Goal: Task Accomplishment & Management: Use online tool/utility

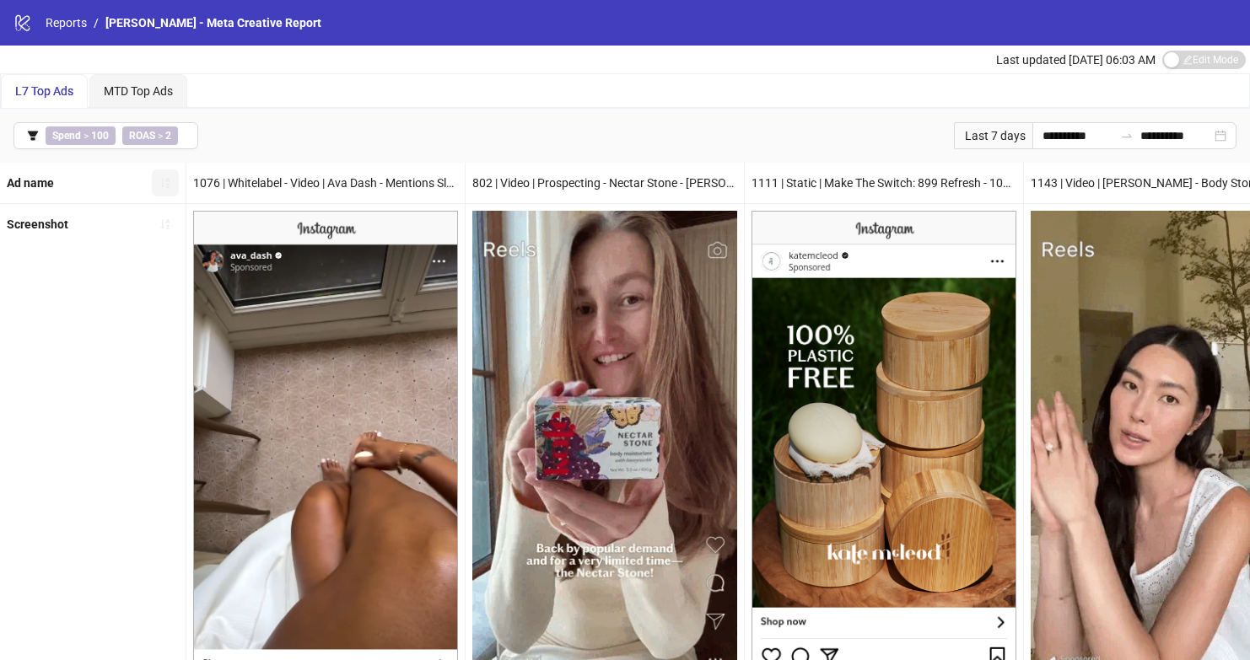
click at [157, 182] on button "button" at bounding box center [165, 183] width 27 height 27
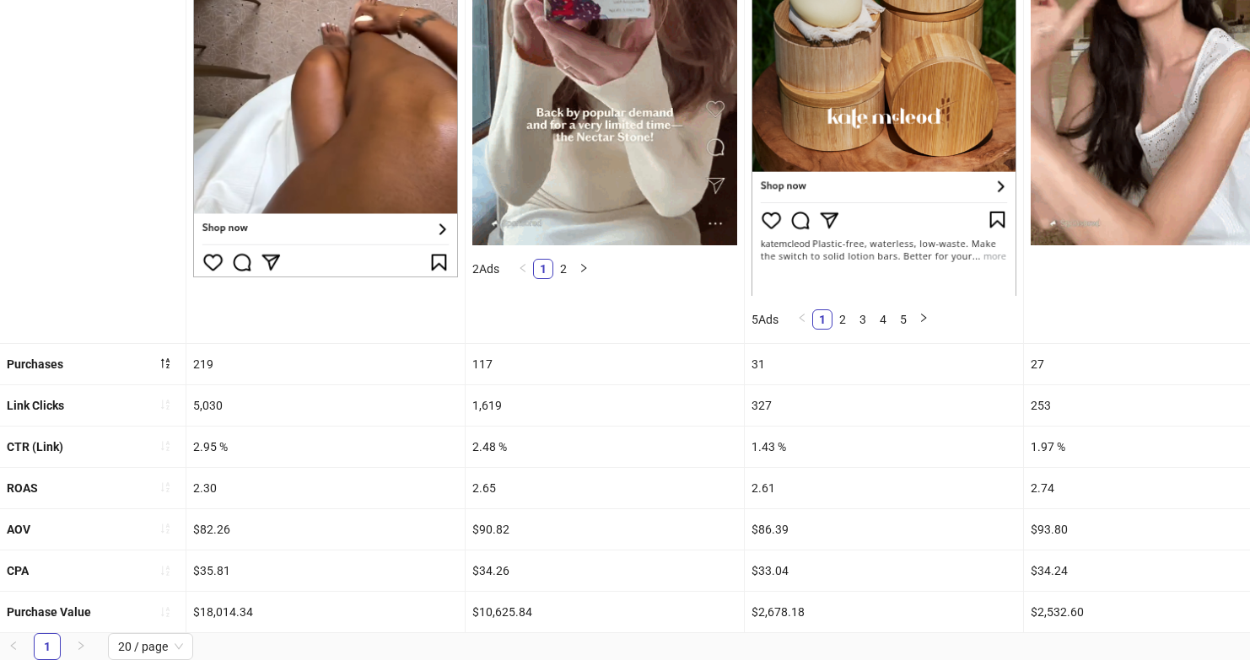
scroll to position [444, 0]
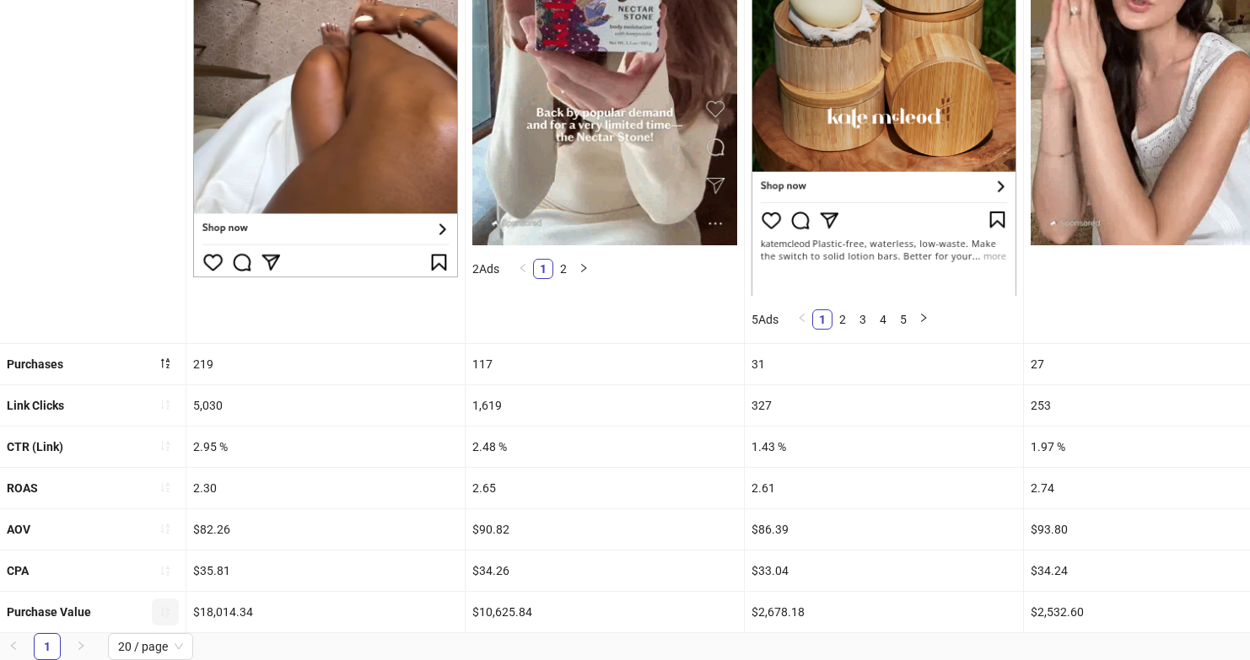
click at [168, 607] on icon "sort-ascending" at bounding box center [165, 612] width 8 height 10
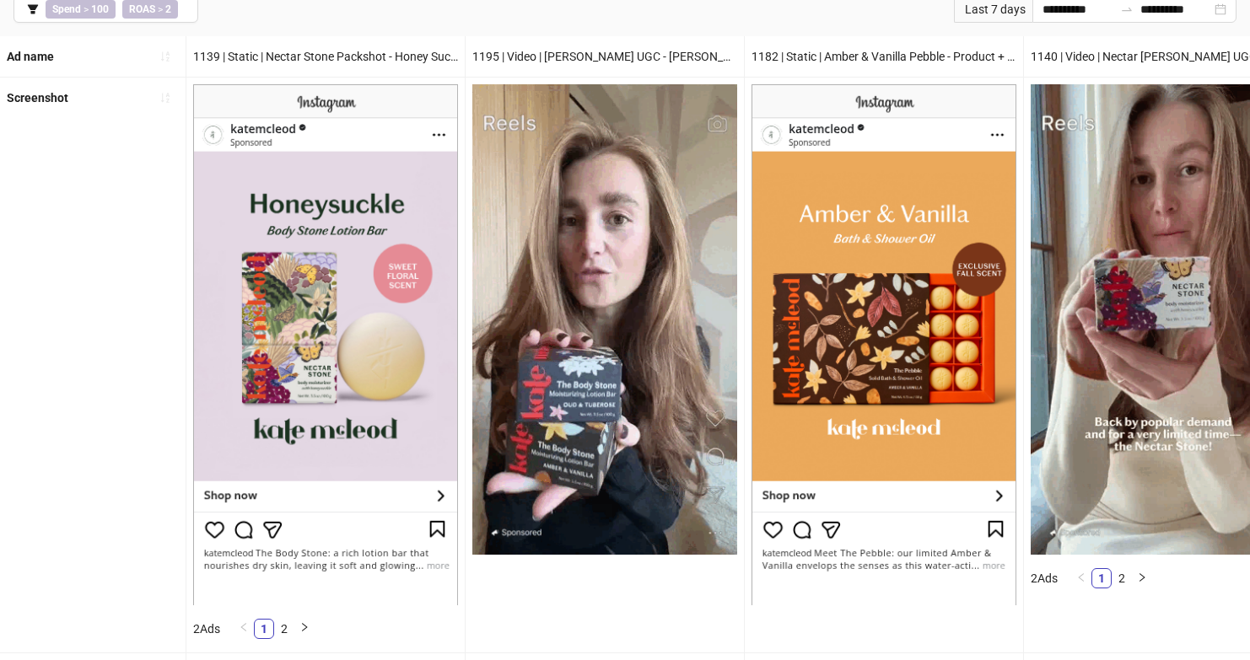
scroll to position [448, 0]
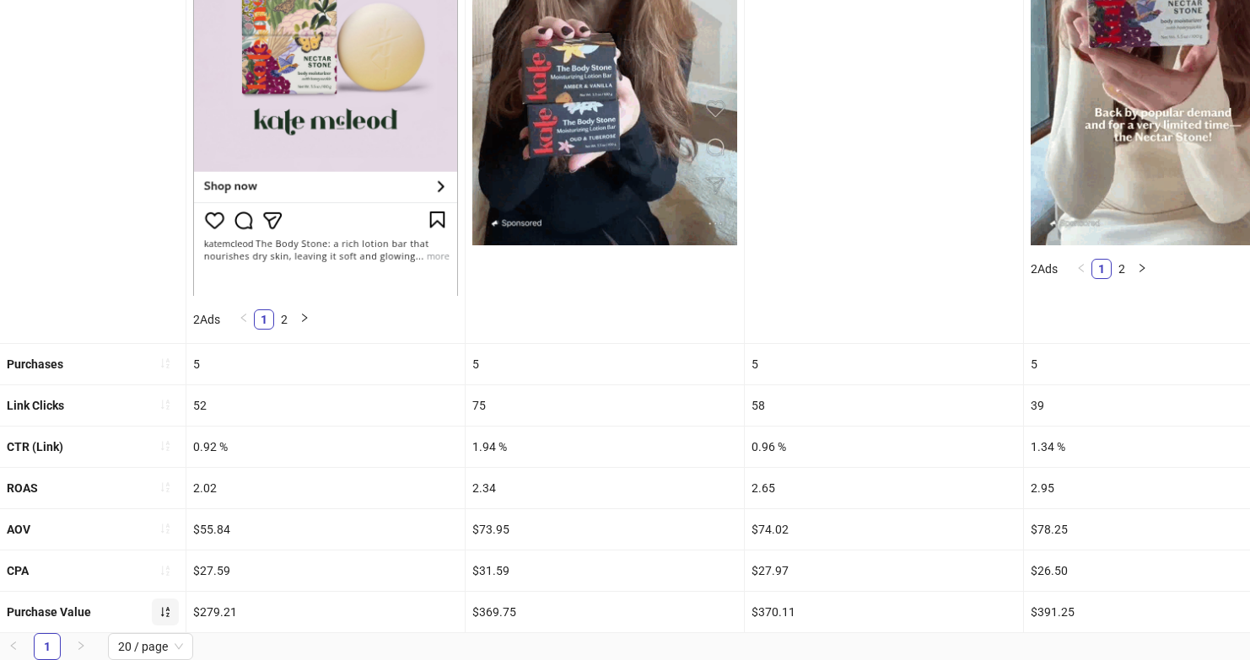
click at [165, 606] on icon "sort-ascending" at bounding box center [165, 612] width 12 height 12
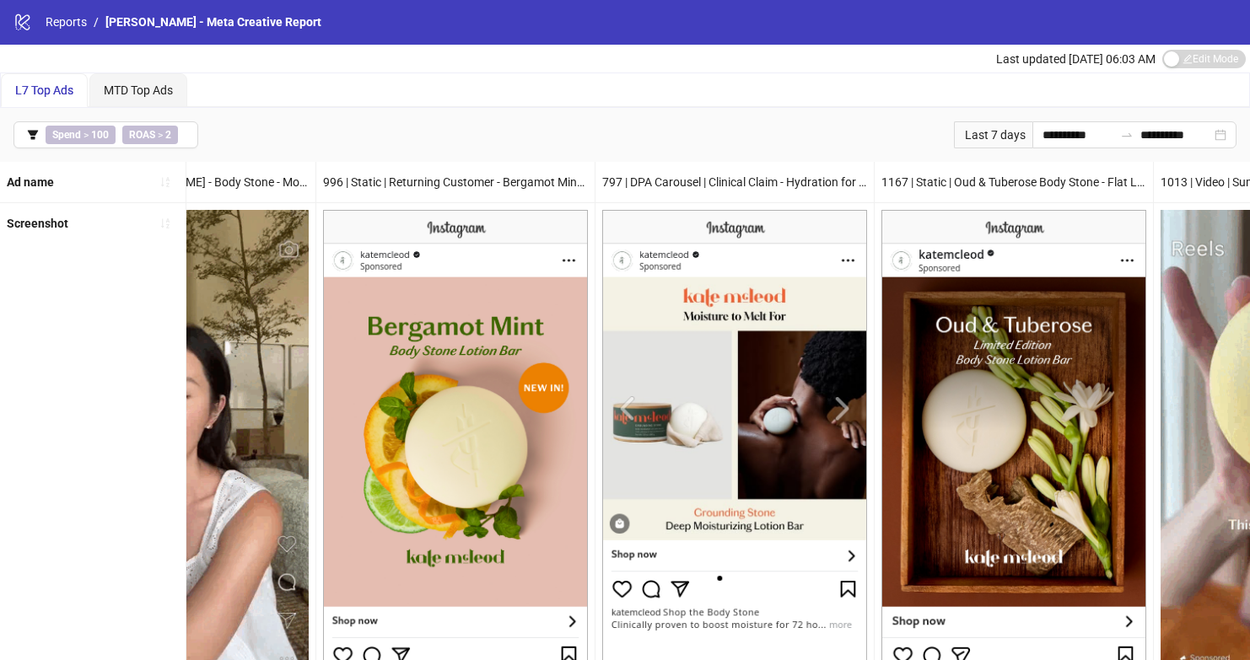
scroll to position [0, 0]
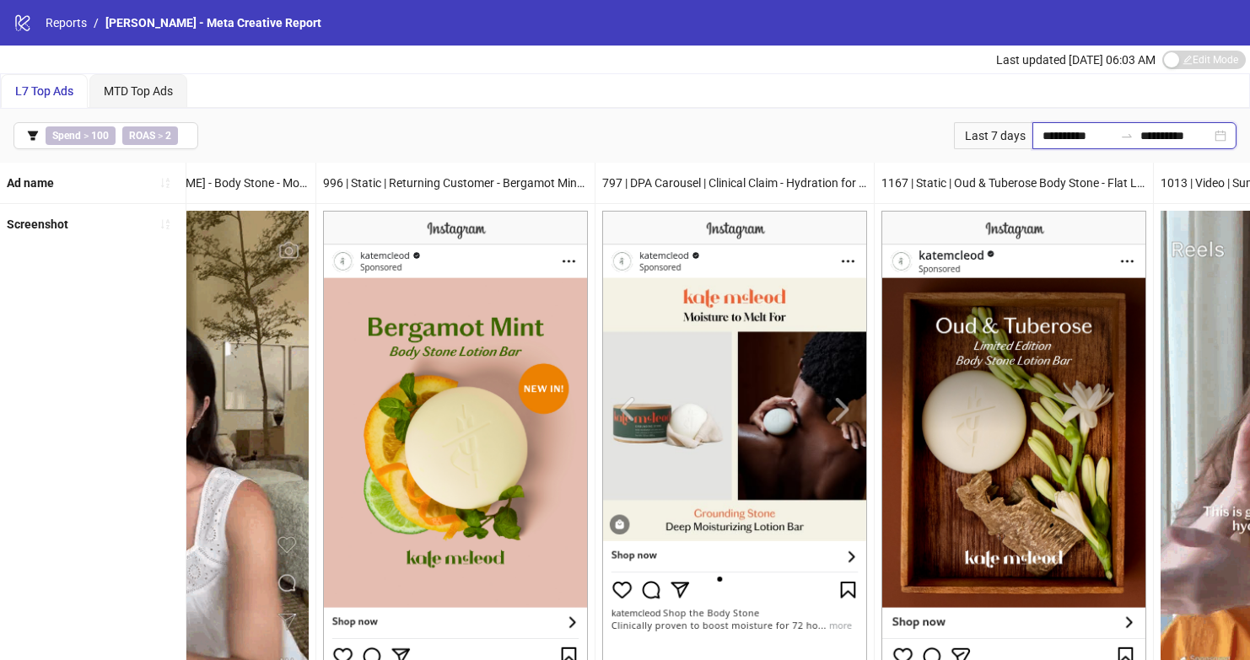
click at [1069, 134] on input "**********" at bounding box center [1077, 136] width 71 height 19
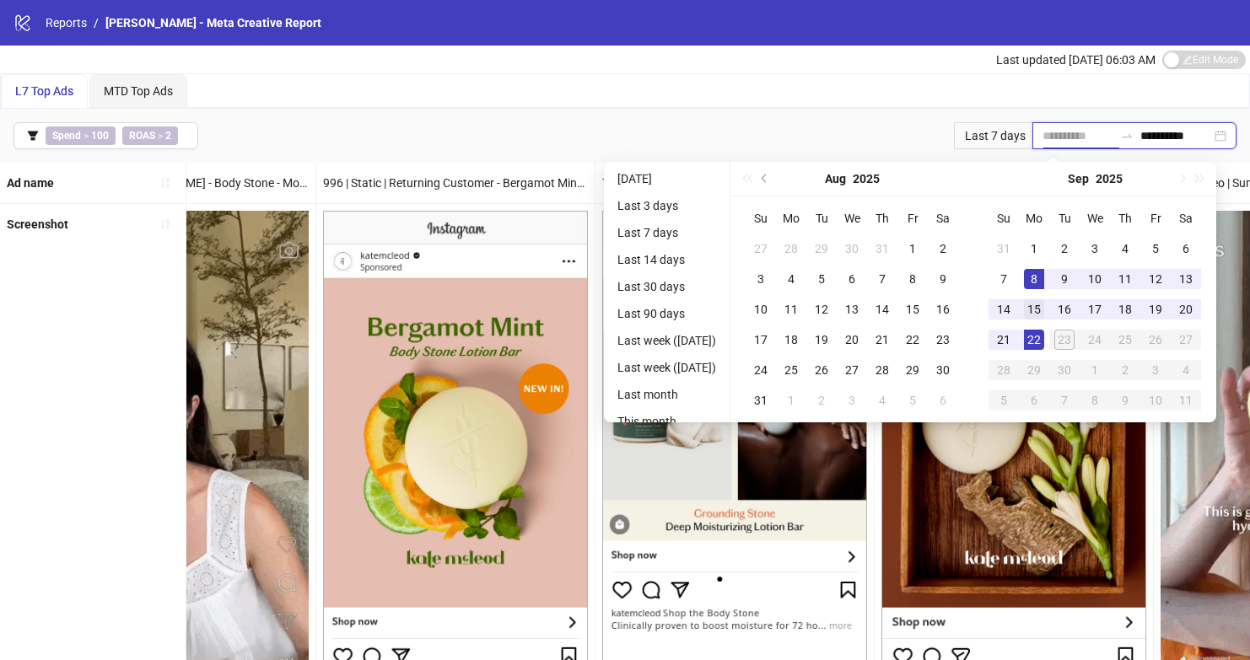
type input "**********"
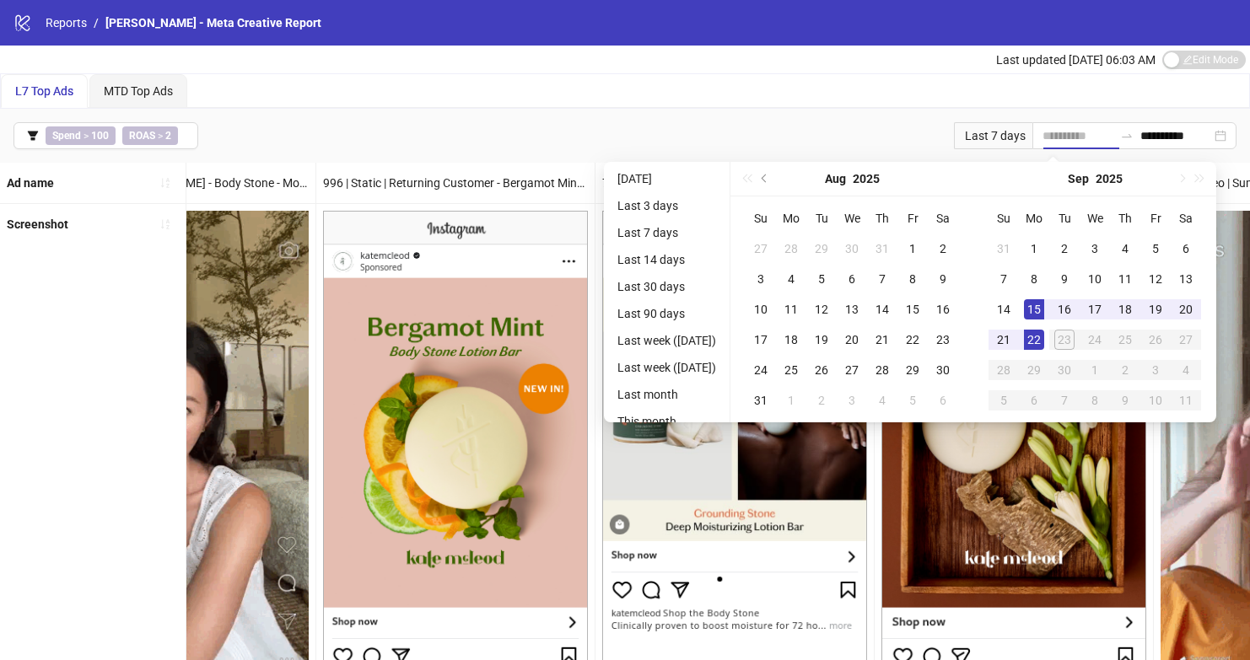
click at [1044, 303] on div "15" at bounding box center [1034, 309] width 20 height 20
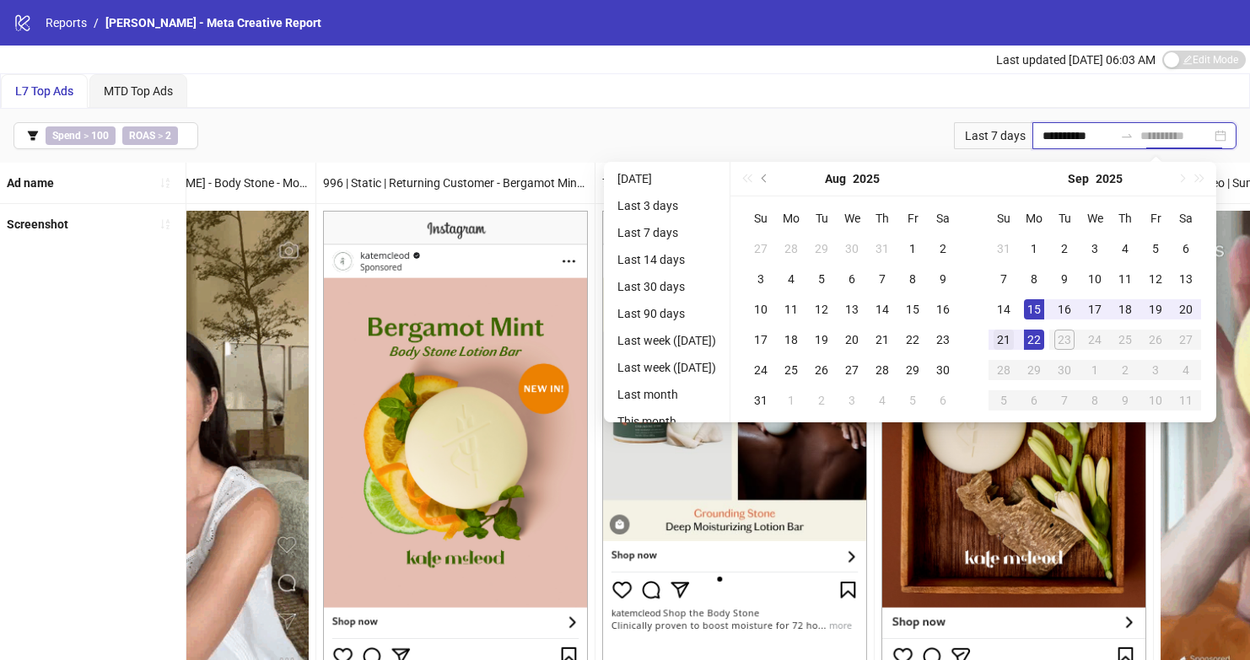
type input "**********"
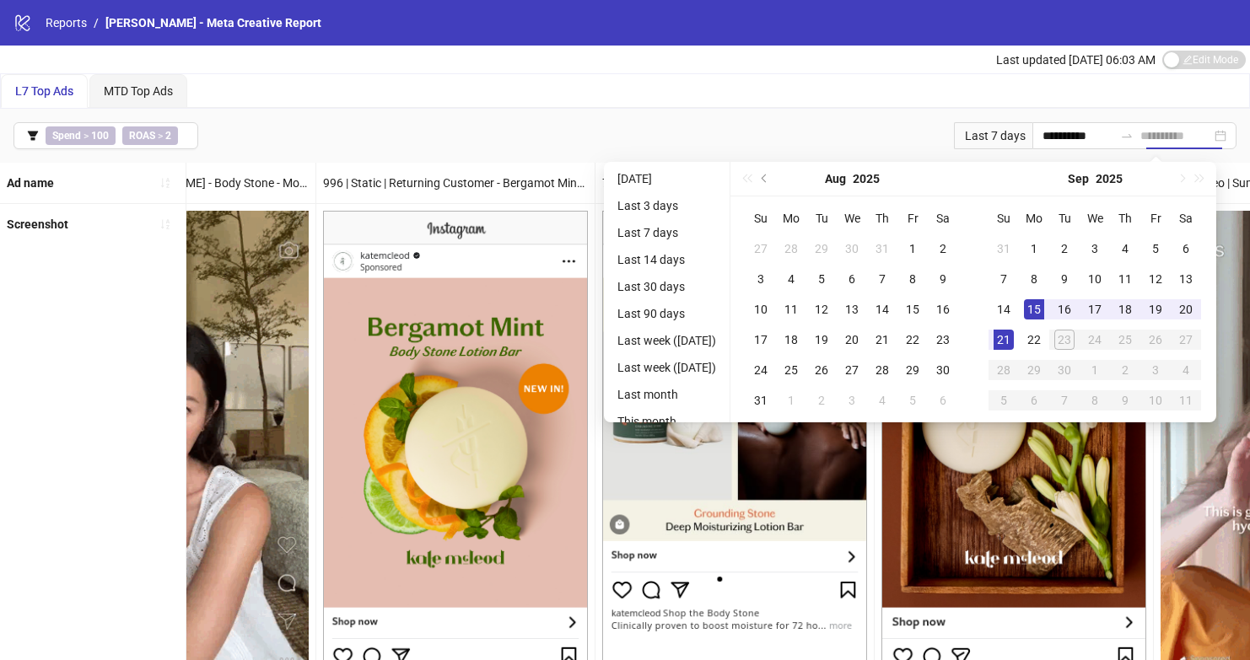
click at [1014, 338] on div "21" at bounding box center [1003, 340] width 20 height 20
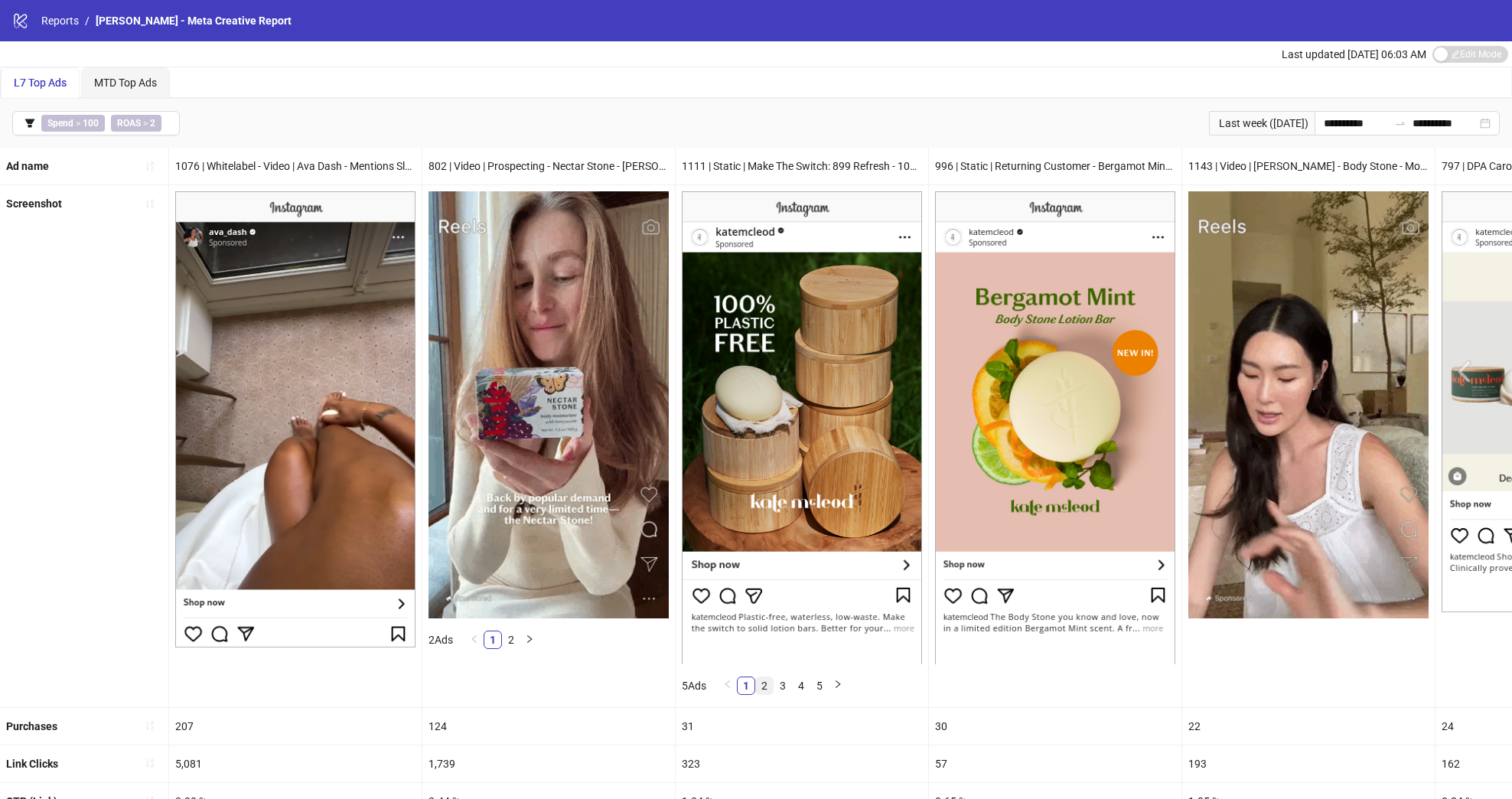
click at [773, 599] on link "2" at bounding box center [764, 686] width 17 height 17
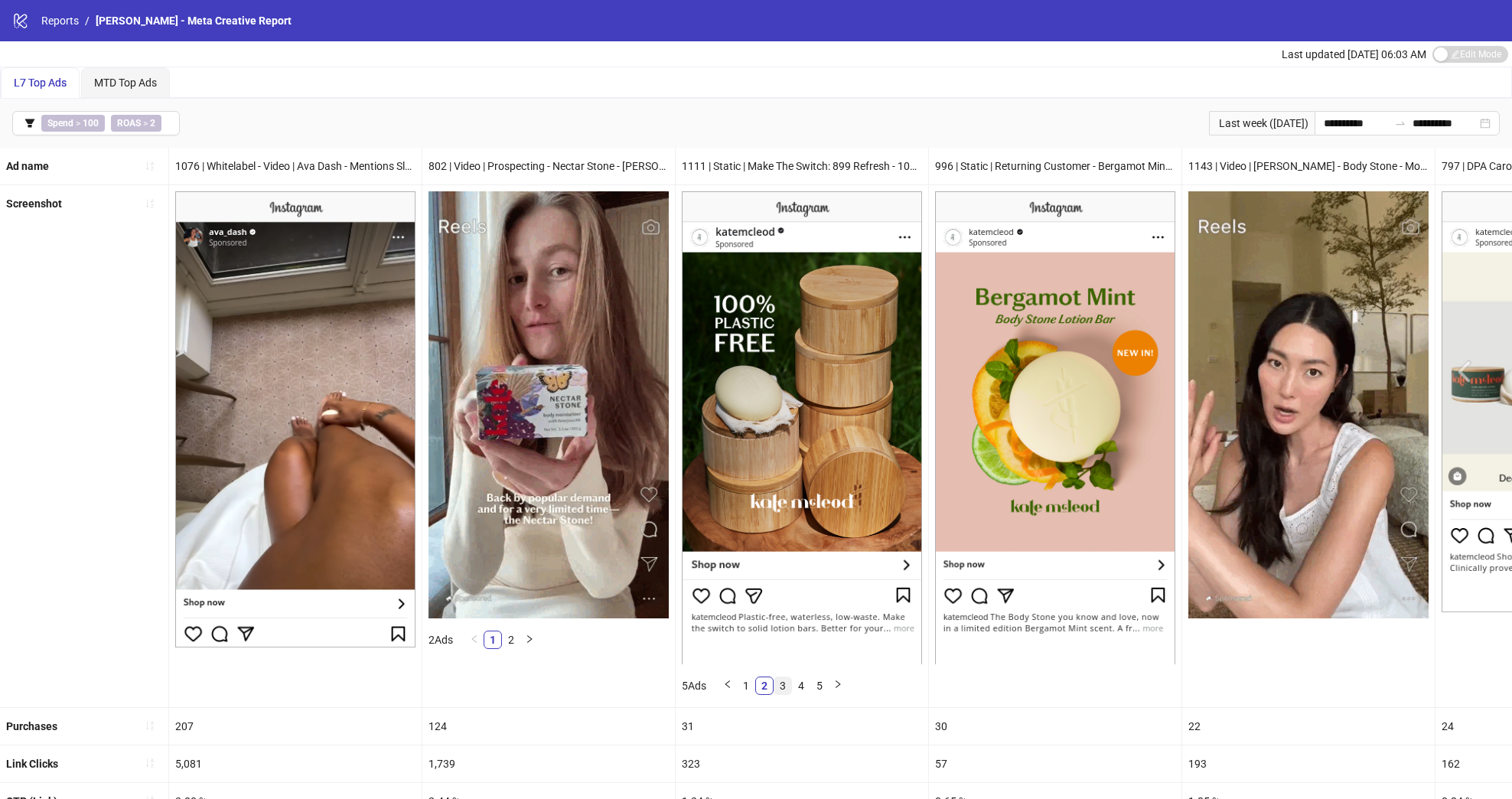
click at [784, 599] on link "3" at bounding box center [782, 686] width 17 height 17
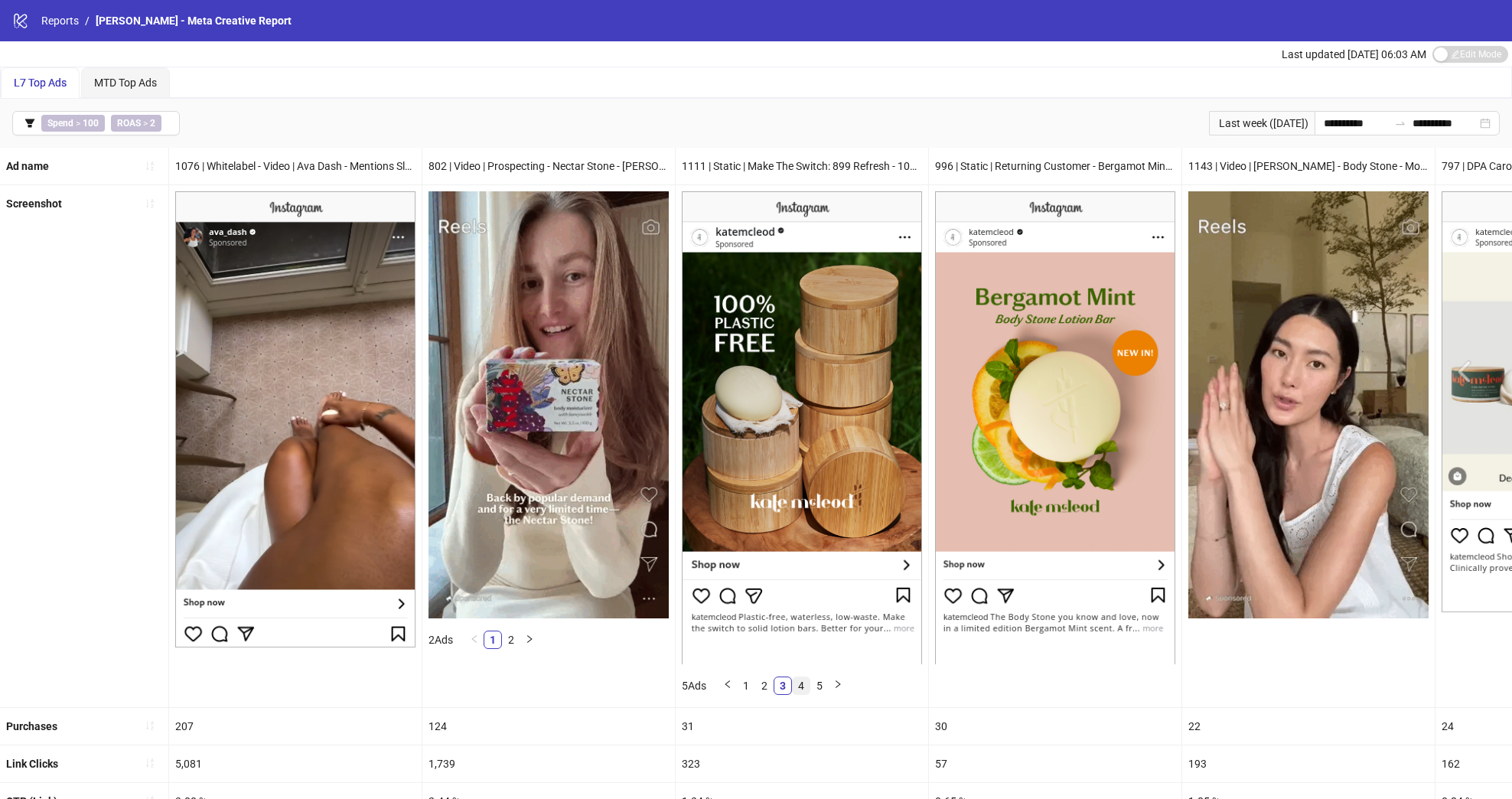
click at [804, 599] on link "4" at bounding box center [801, 686] width 17 height 17
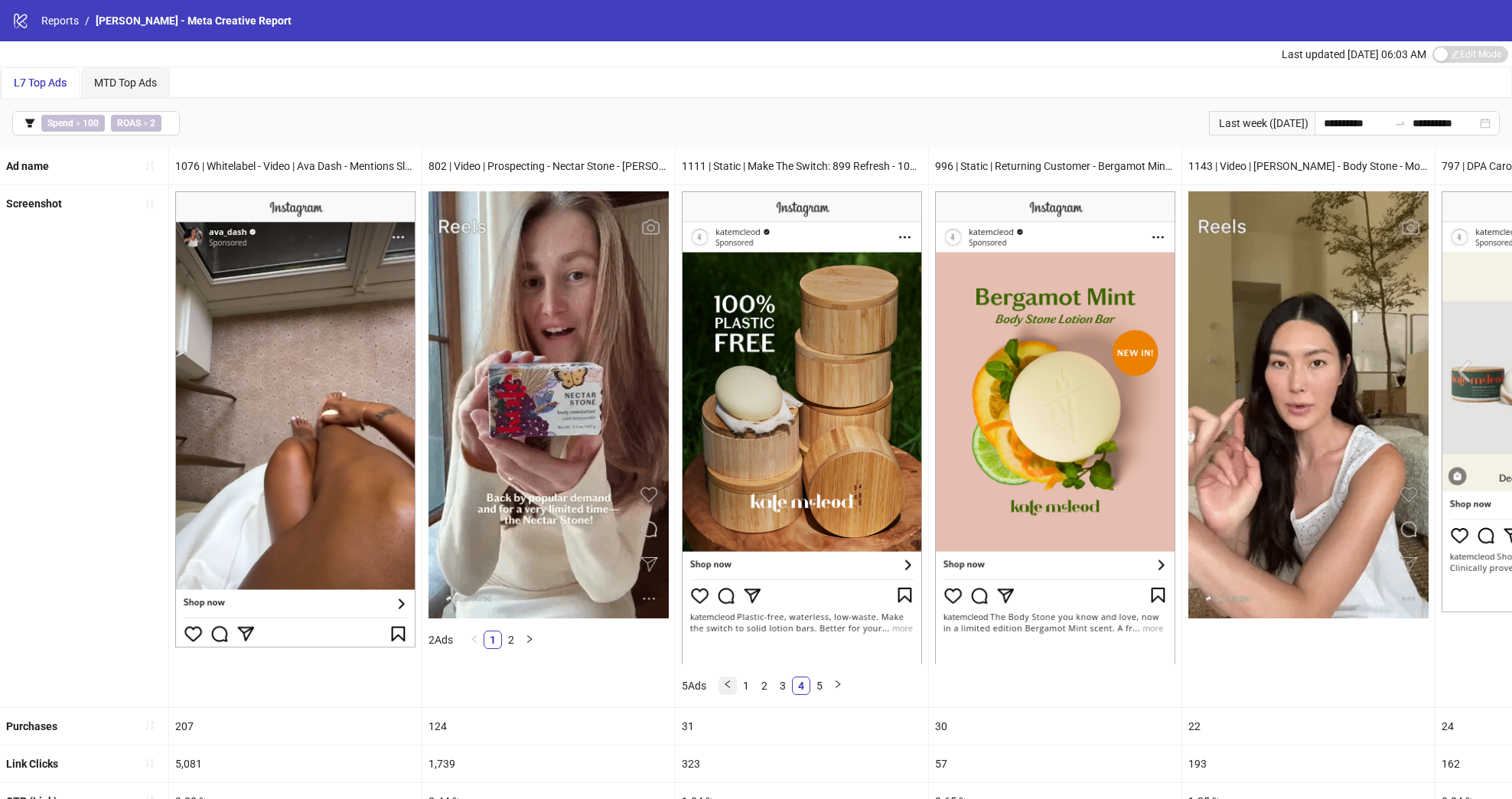
click at [737, 599] on button "button" at bounding box center [728, 686] width 18 height 18
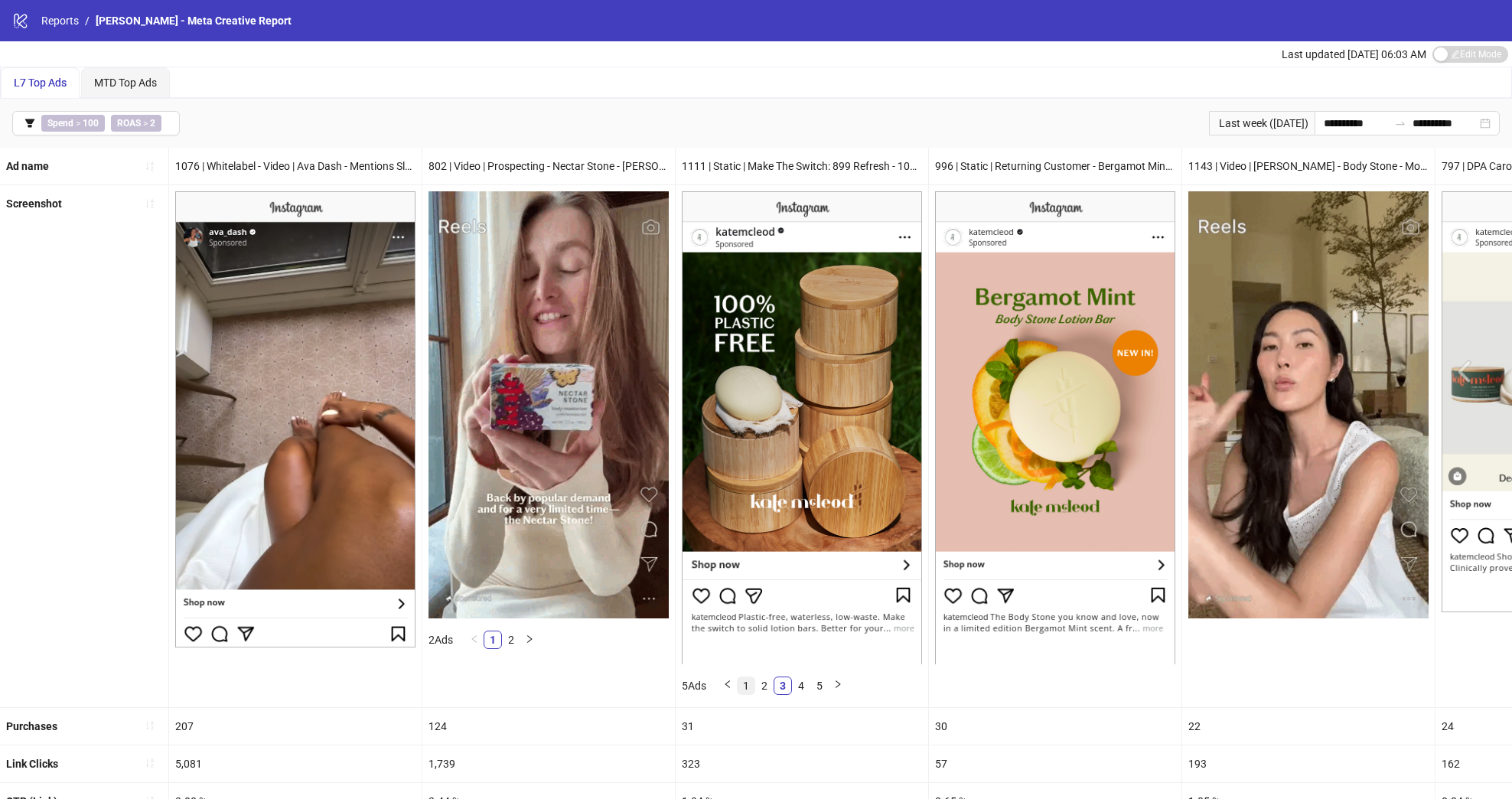
click at [751, 599] on link "1" at bounding box center [746, 686] width 17 height 17
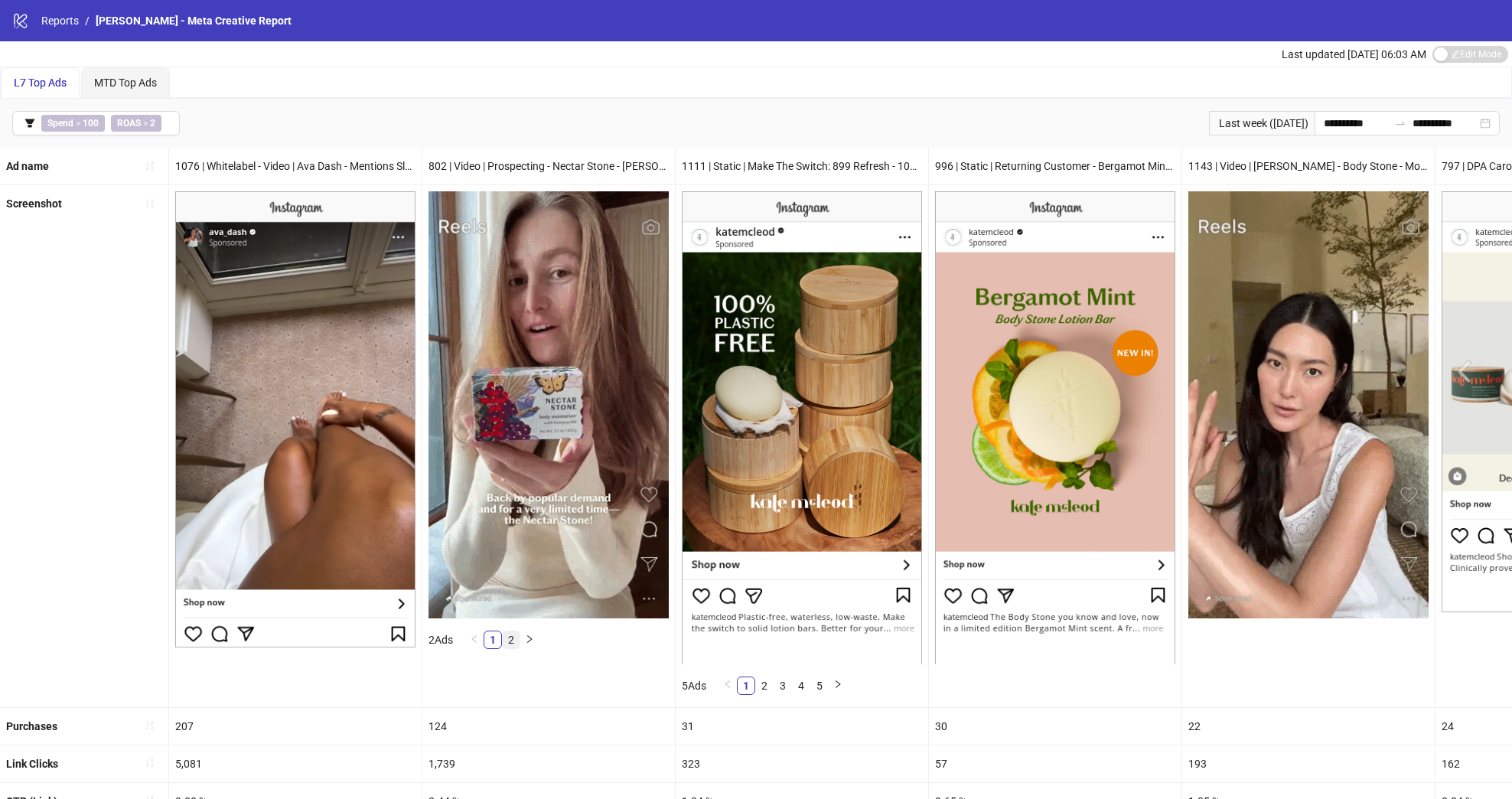
click at [517, 599] on link "2" at bounding box center [511, 640] width 17 height 17
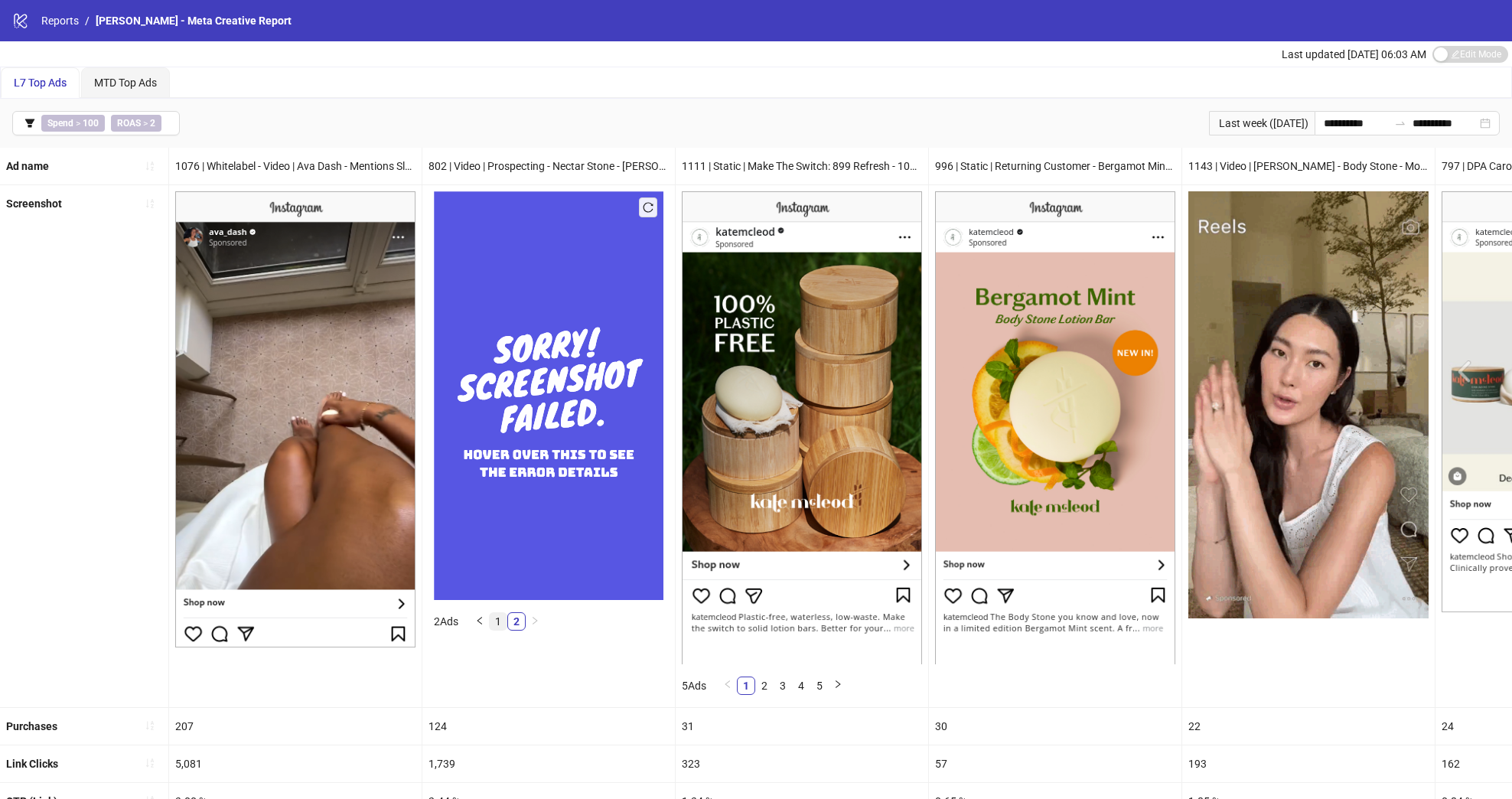
click at [501, 599] on link "1" at bounding box center [498, 622] width 17 height 17
